Goal: Check status: Check status

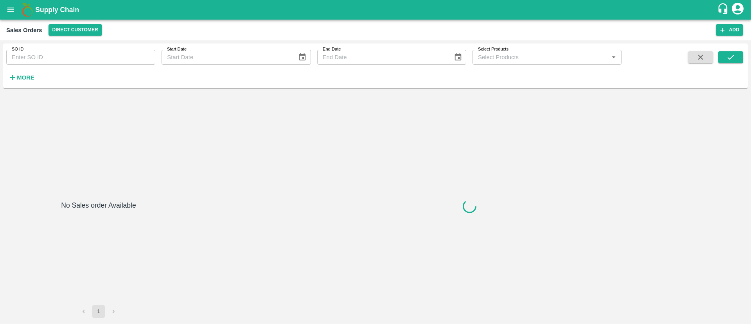
type input "604012"
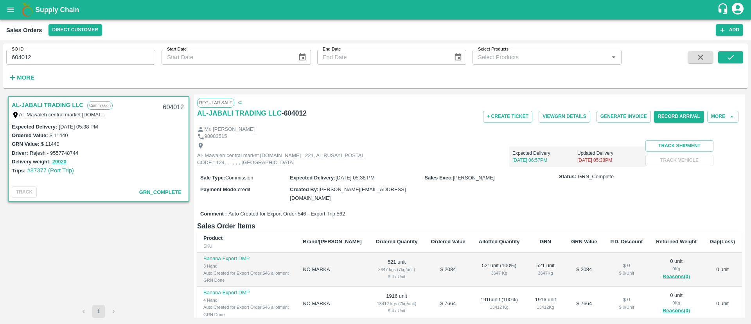
scroll to position [132, 0]
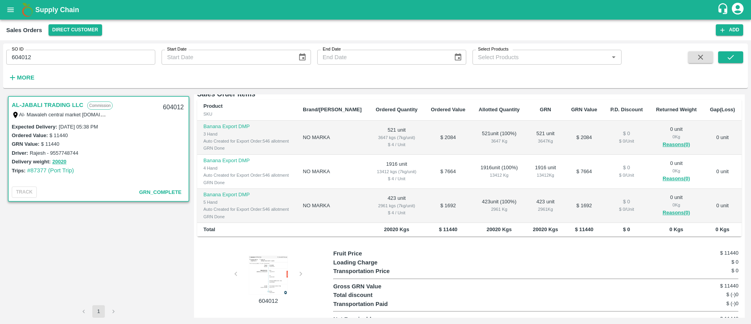
click at [246, 280] on div at bounding box center [268, 274] width 59 height 39
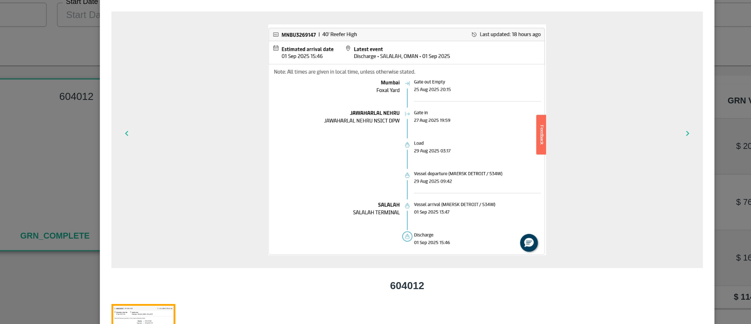
click at [574, 85] on div at bounding box center [375, 162] width 751 height 324
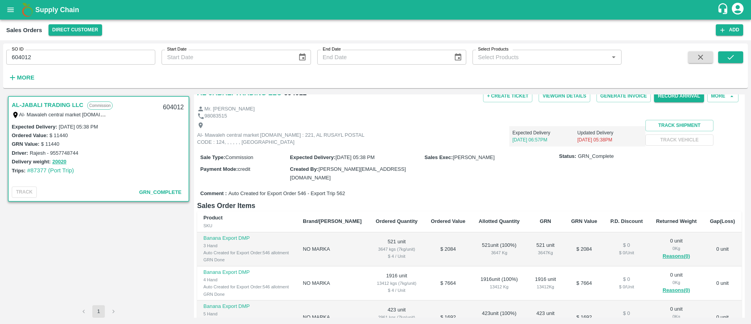
scroll to position [0, 0]
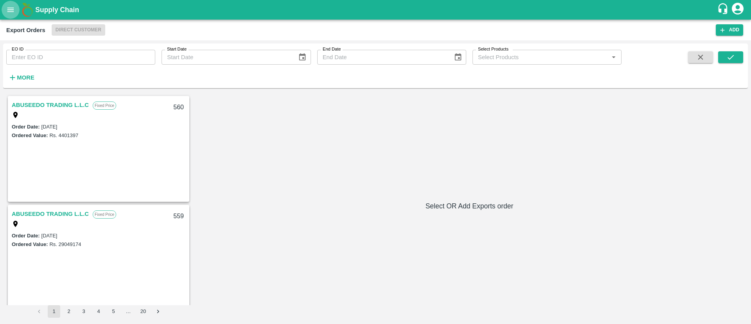
click at [14, 14] on icon "open drawer" at bounding box center [10, 9] width 9 height 9
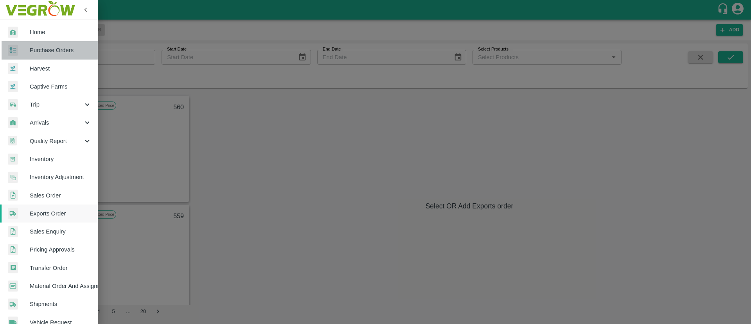
click at [53, 50] on span "Purchase Orders" at bounding box center [61, 50] width 62 height 9
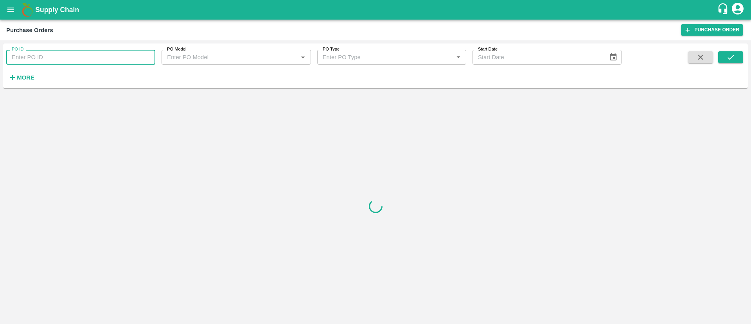
click at [72, 57] on input "PO ID" at bounding box center [80, 57] width 149 height 15
paste input "170463"
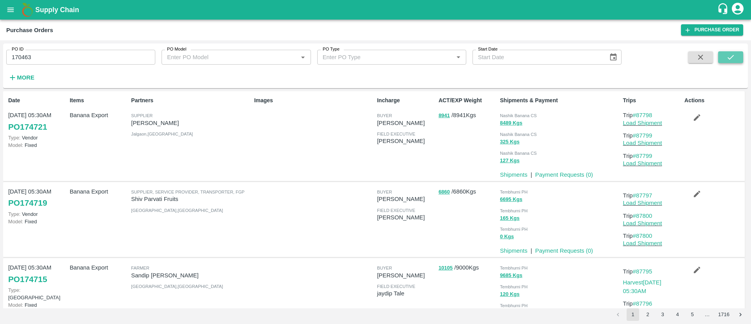
click at [730, 55] on icon "submit" at bounding box center [731, 57] width 9 height 9
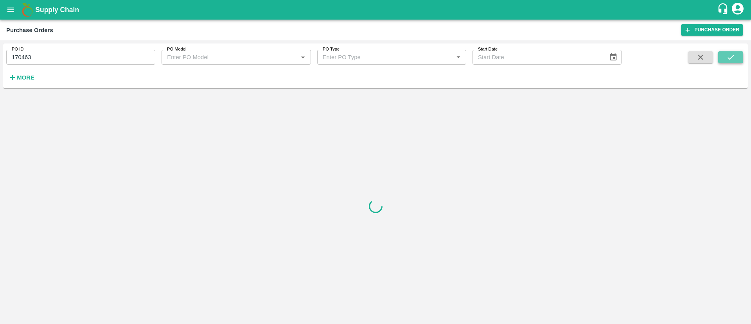
click at [730, 55] on icon "submit" at bounding box center [731, 57] width 9 height 9
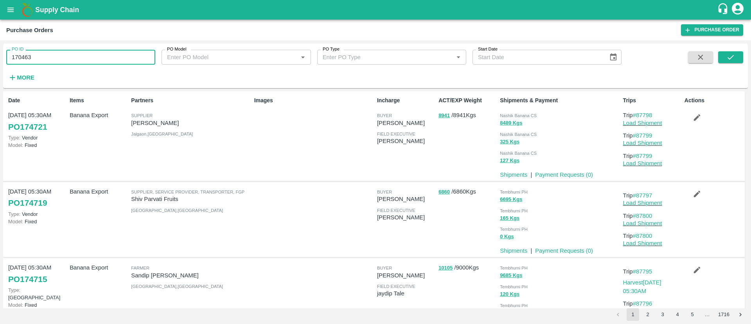
click at [81, 60] on input "170463" at bounding box center [80, 57] width 149 height 15
type input "170463"
click at [723, 58] on button "submit" at bounding box center [731, 57] width 25 height 12
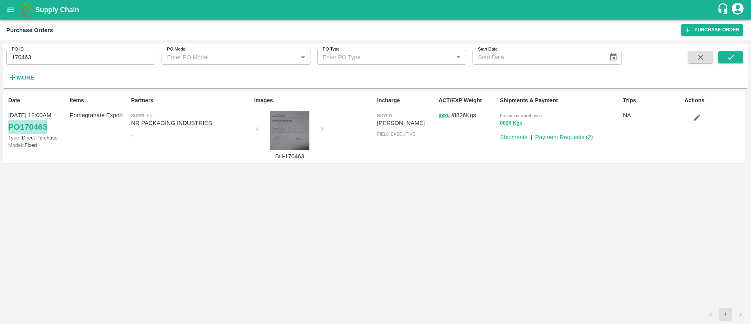
click at [34, 129] on link "PO 170463" at bounding box center [27, 127] width 39 height 14
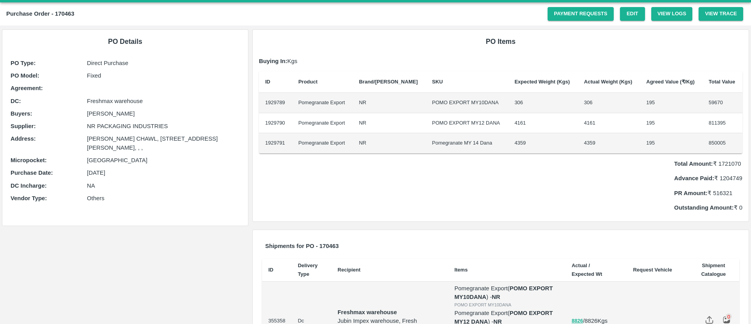
scroll to position [18, 0]
